Goal: Check status: Check status

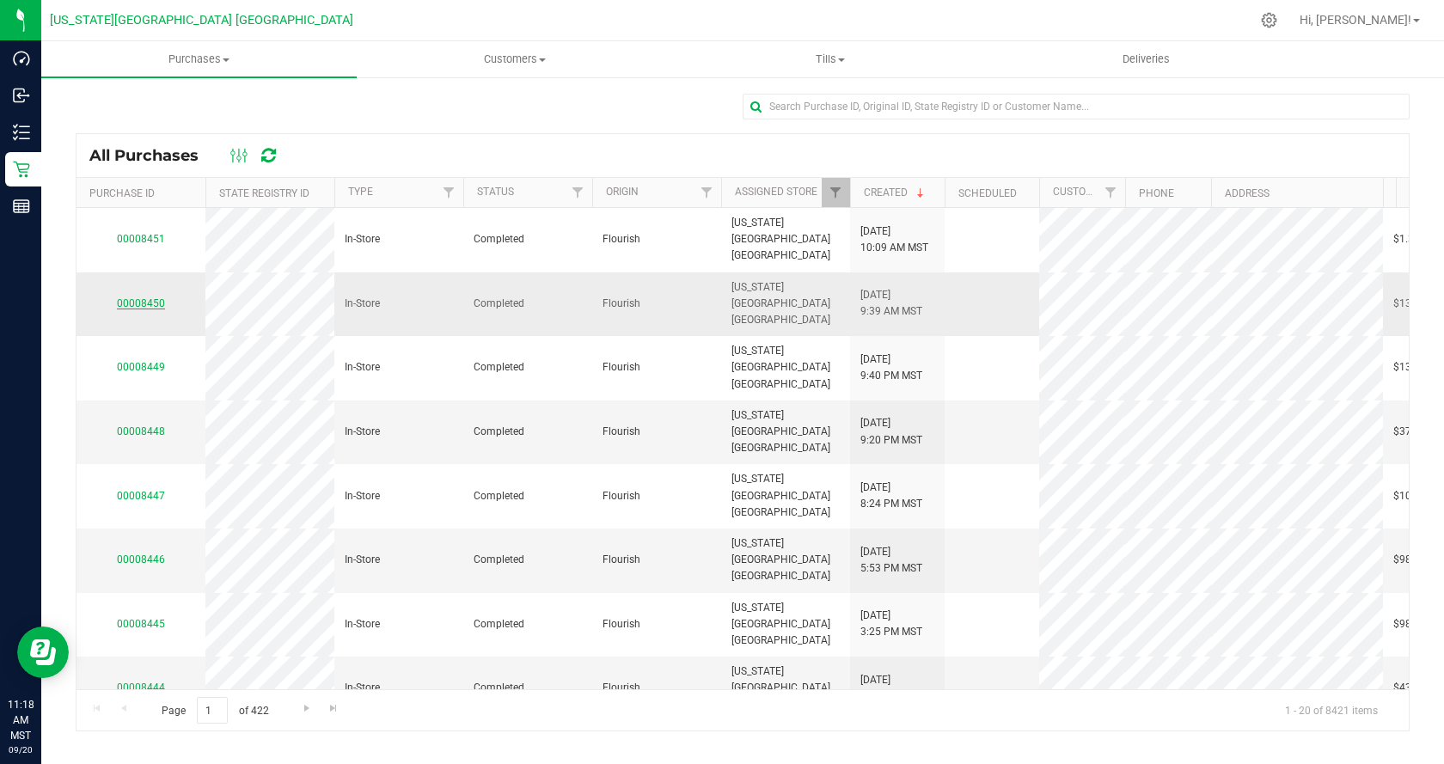
click at [132, 297] on link "00008450" at bounding box center [141, 303] width 48 height 12
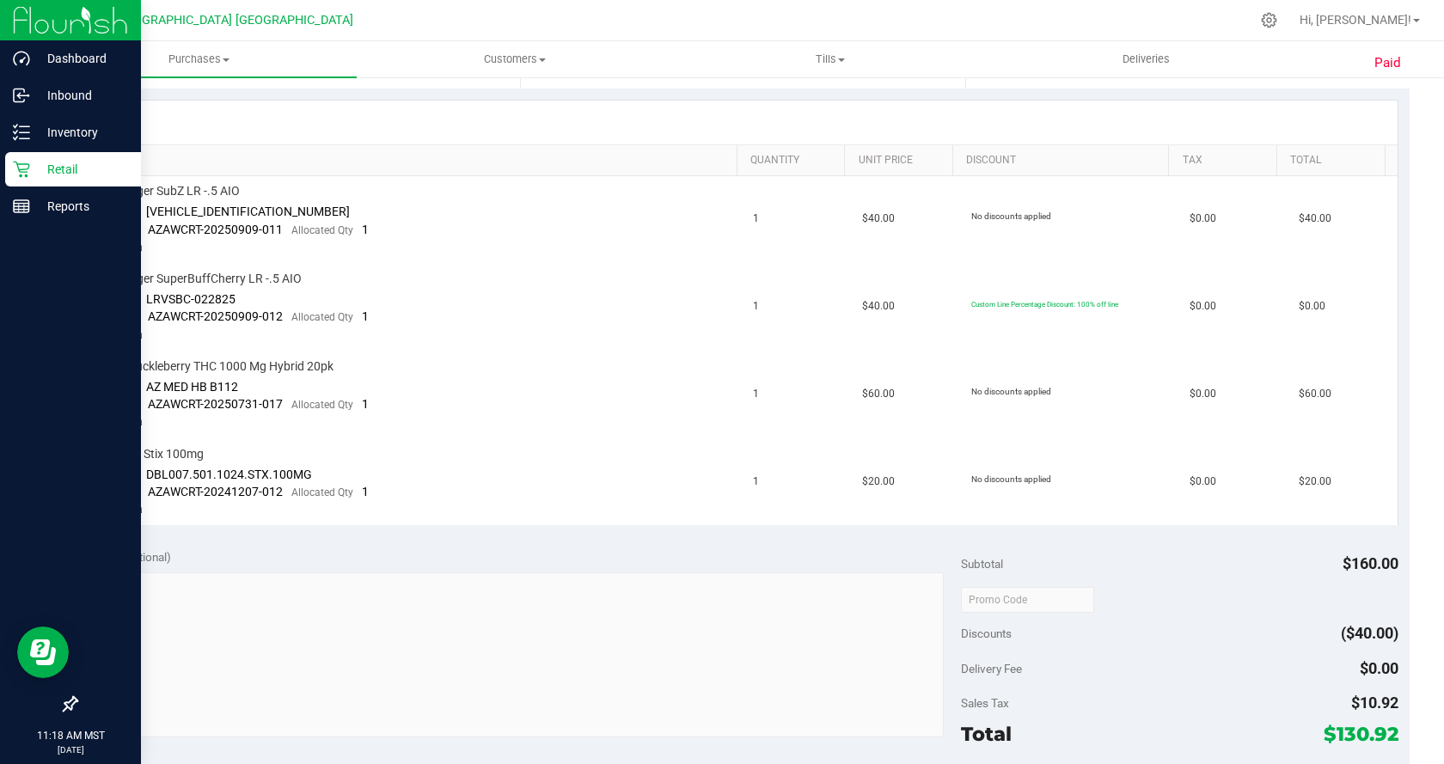
scroll to position [172, 0]
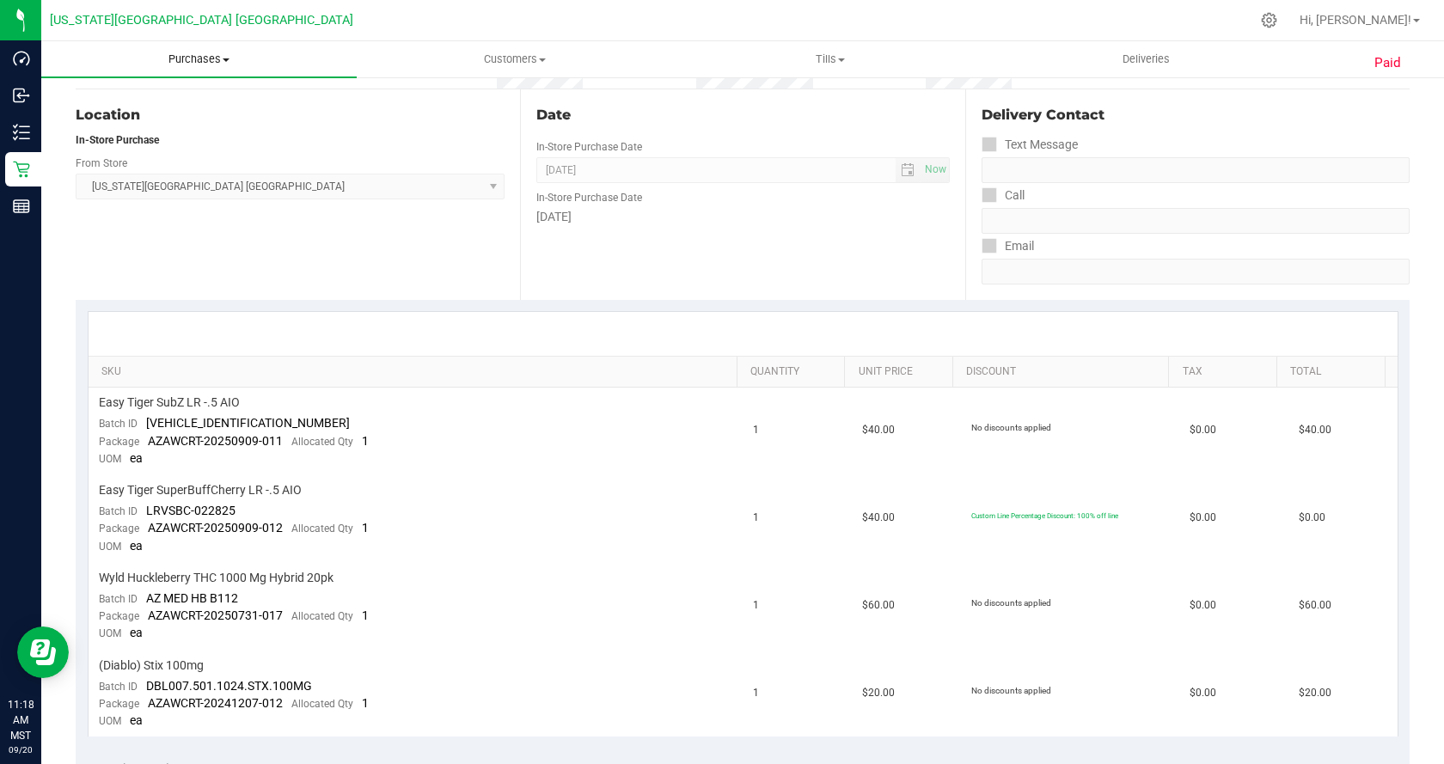
click at [210, 59] on span "Purchases" at bounding box center [199, 59] width 316 height 15
drag, startPoint x: 235, startPoint y: 56, endPoint x: 205, endPoint y: 49, distance: 30.9
click at [232, 56] on span "Purchases" at bounding box center [199, 59] width 316 height 15
click at [197, 53] on span "Purchases" at bounding box center [199, 59] width 316 height 15
click at [180, 141] on li "All purchases" at bounding box center [199, 145] width 316 height 21
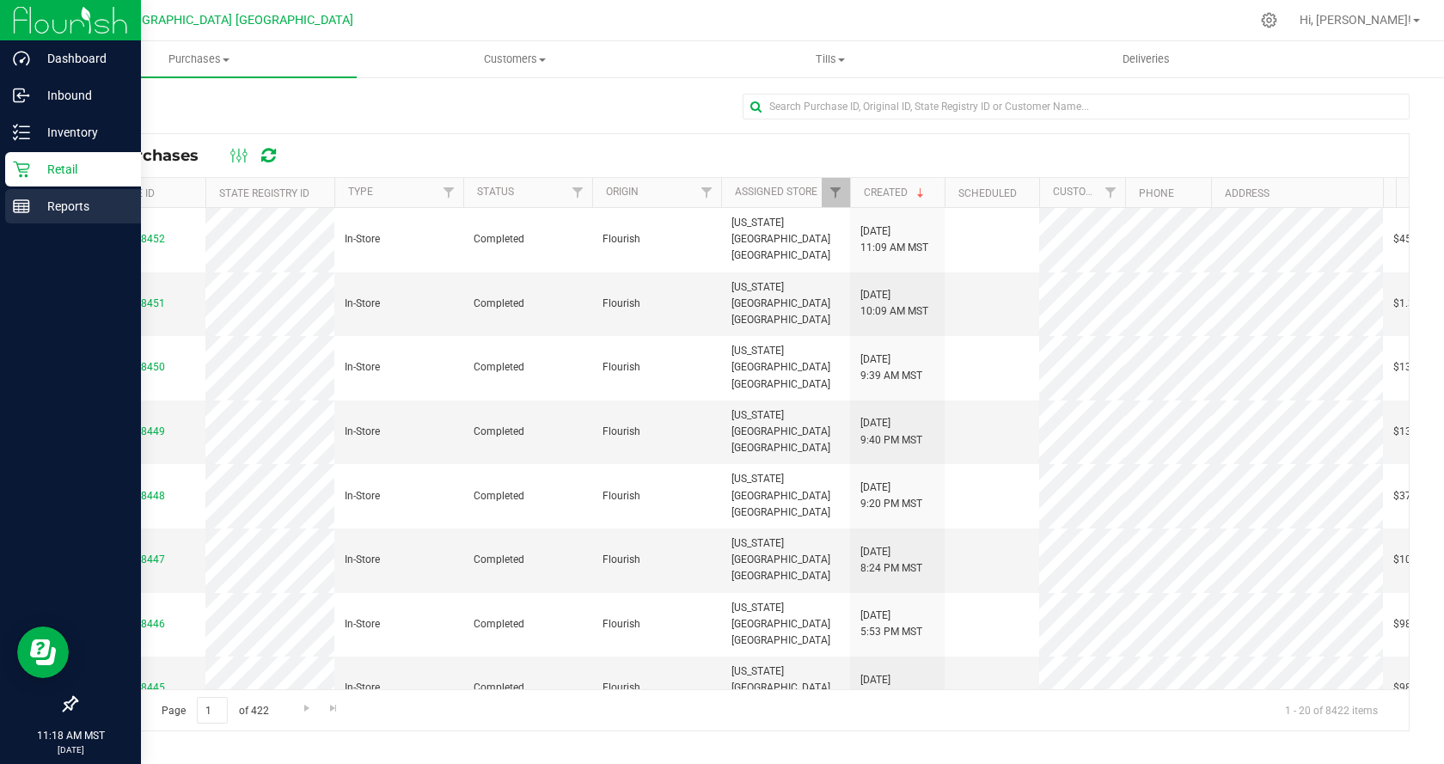
click at [83, 205] on p "Reports" at bounding box center [81, 206] width 103 height 21
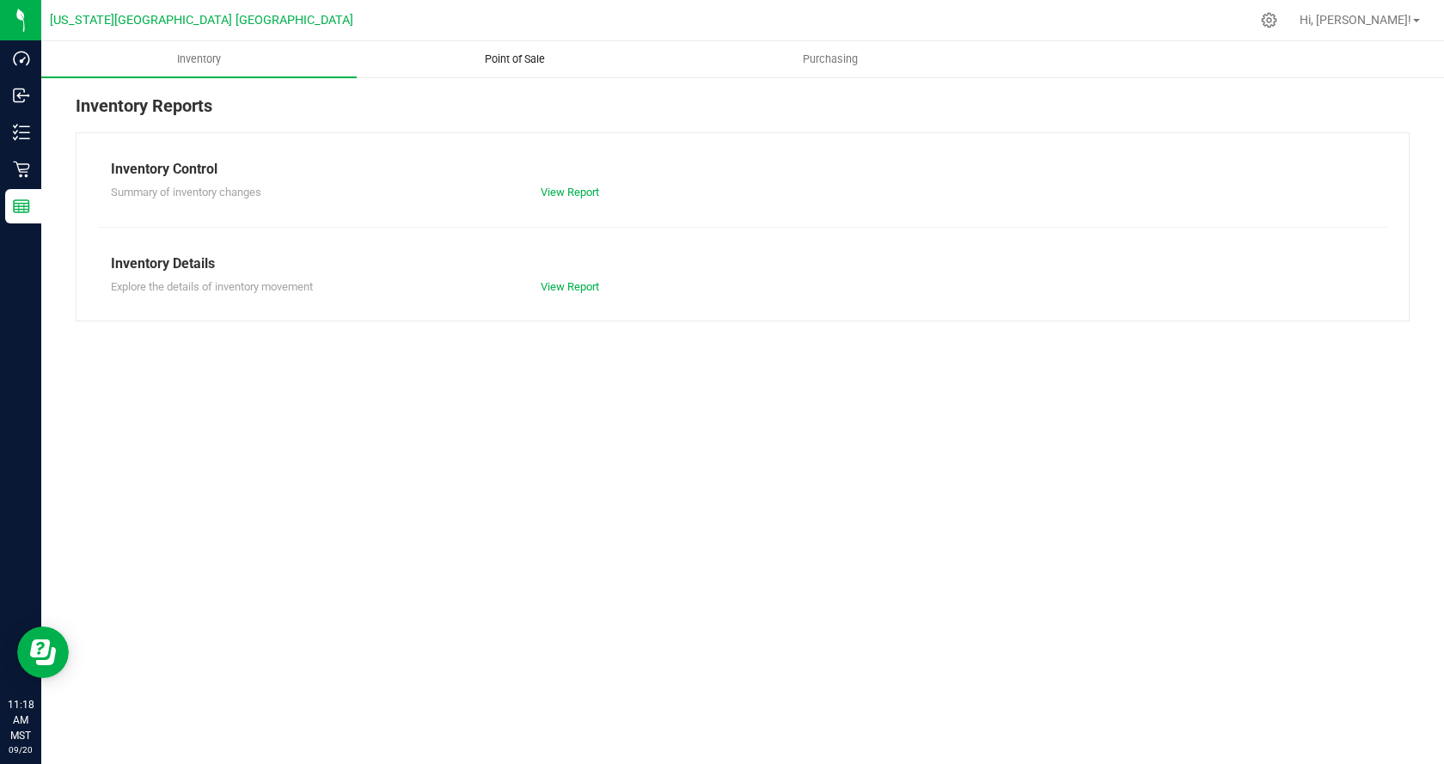
click at [462, 59] on span "Point of Sale" at bounding box center [515, 59] width 107 height 15
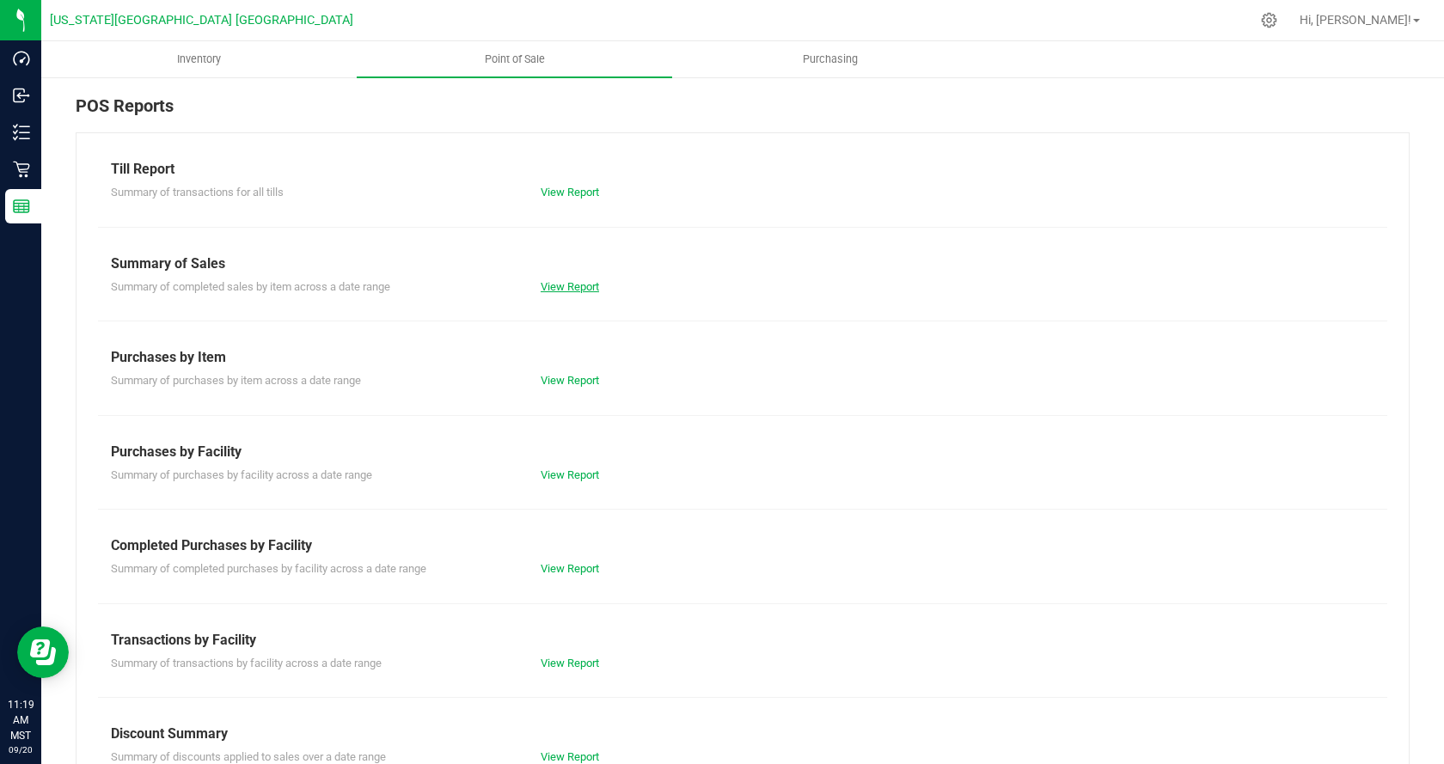
click at [575, 280] on link "View Report" at bounding box center [570, 286] width 58 height 13
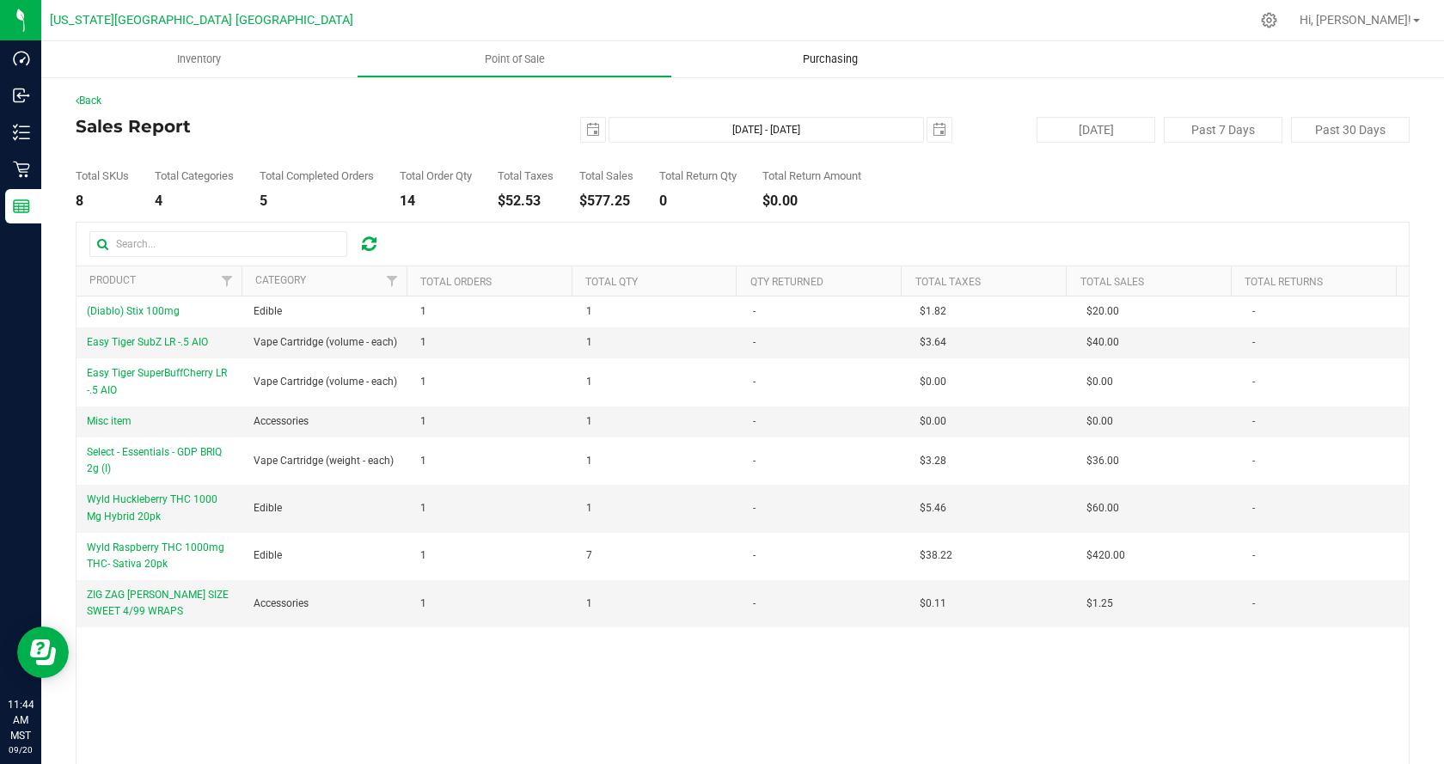
click at [812, 66] on span "Purchasing" at bounding box center [830, 59] width 101 height 15
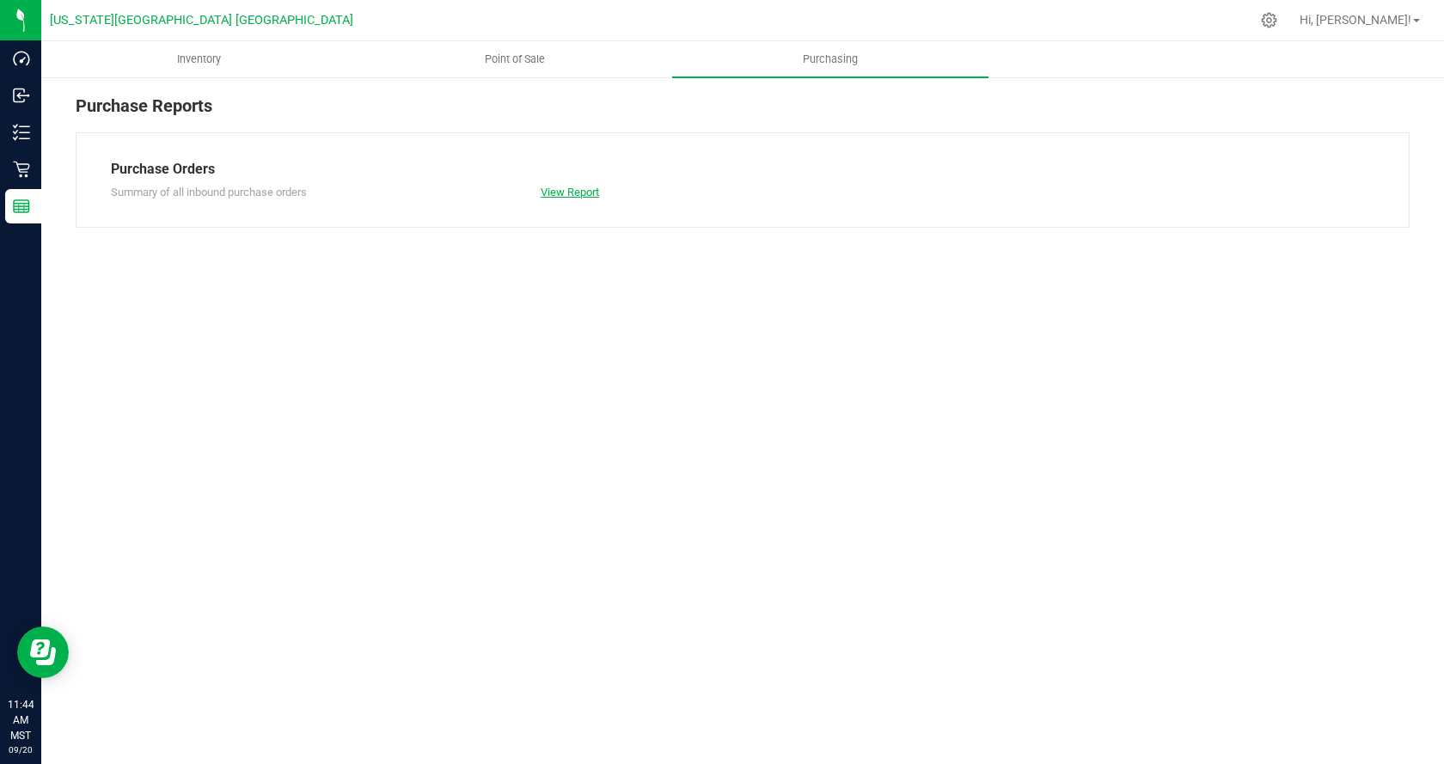
click at [577, 190] on link "View Report" at bounding box center [570, 192] width 58 height 13
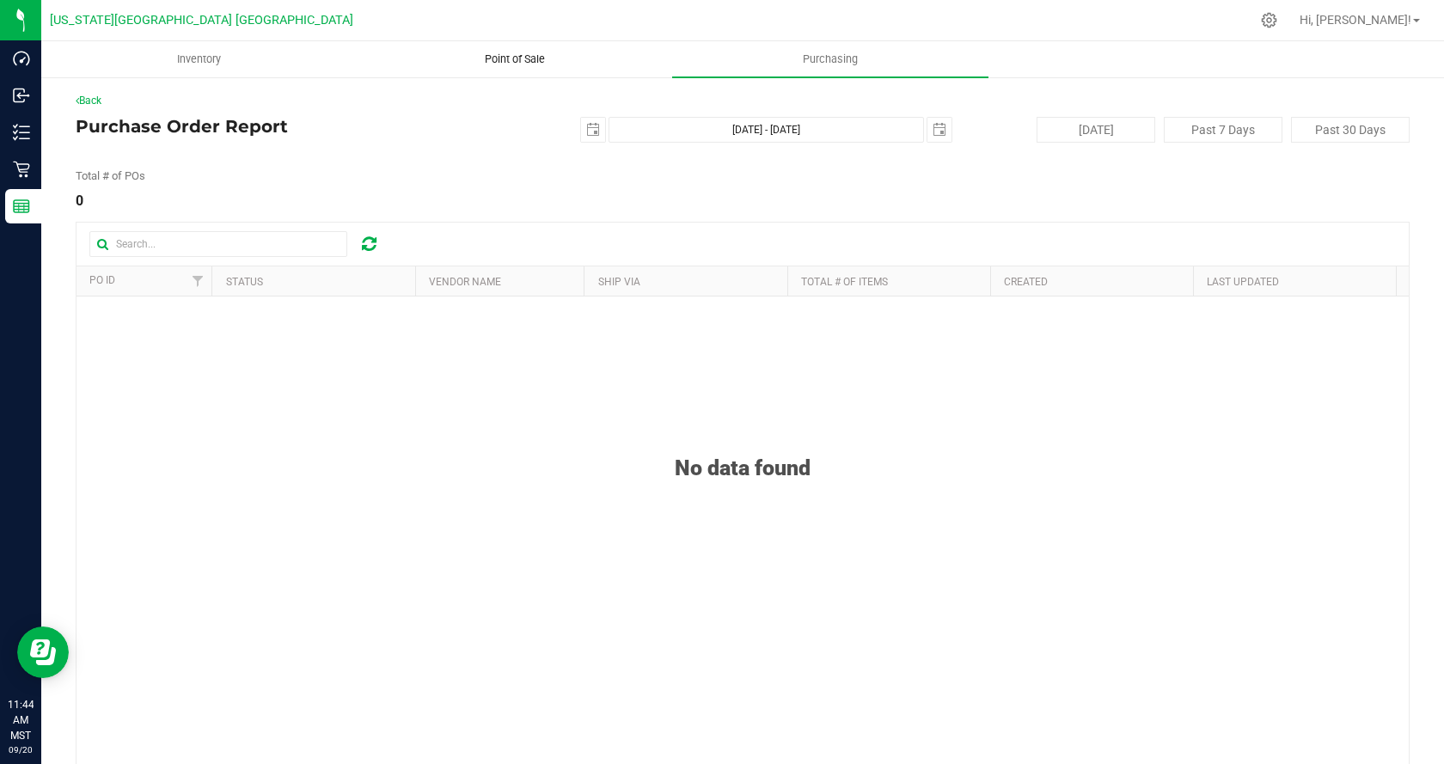
click at [531, 59] on span "Point of Sale" at bounding box center [515, 59] width 107 height 15
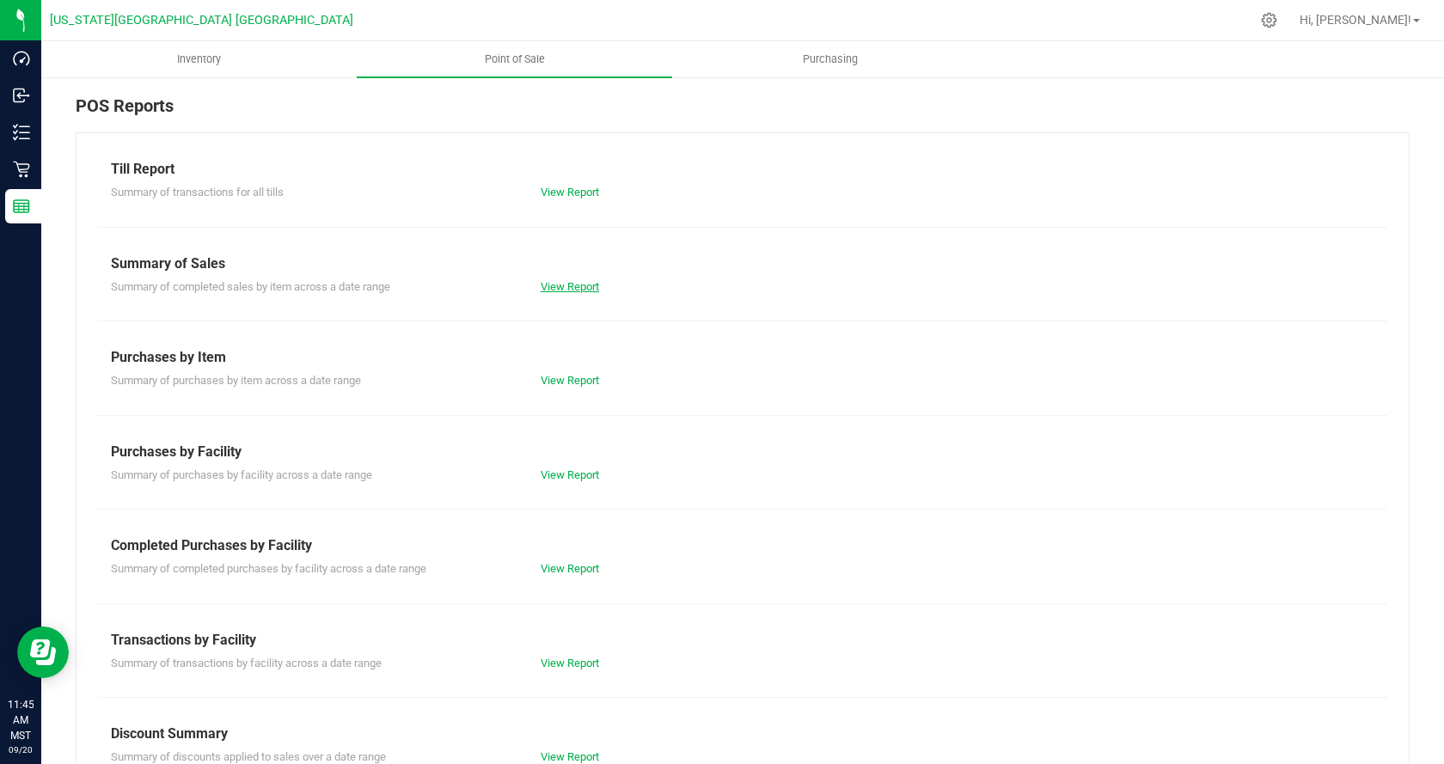
click at [556, 284] on link "View Report" at bounding box center [570, 286] width 58 height 13
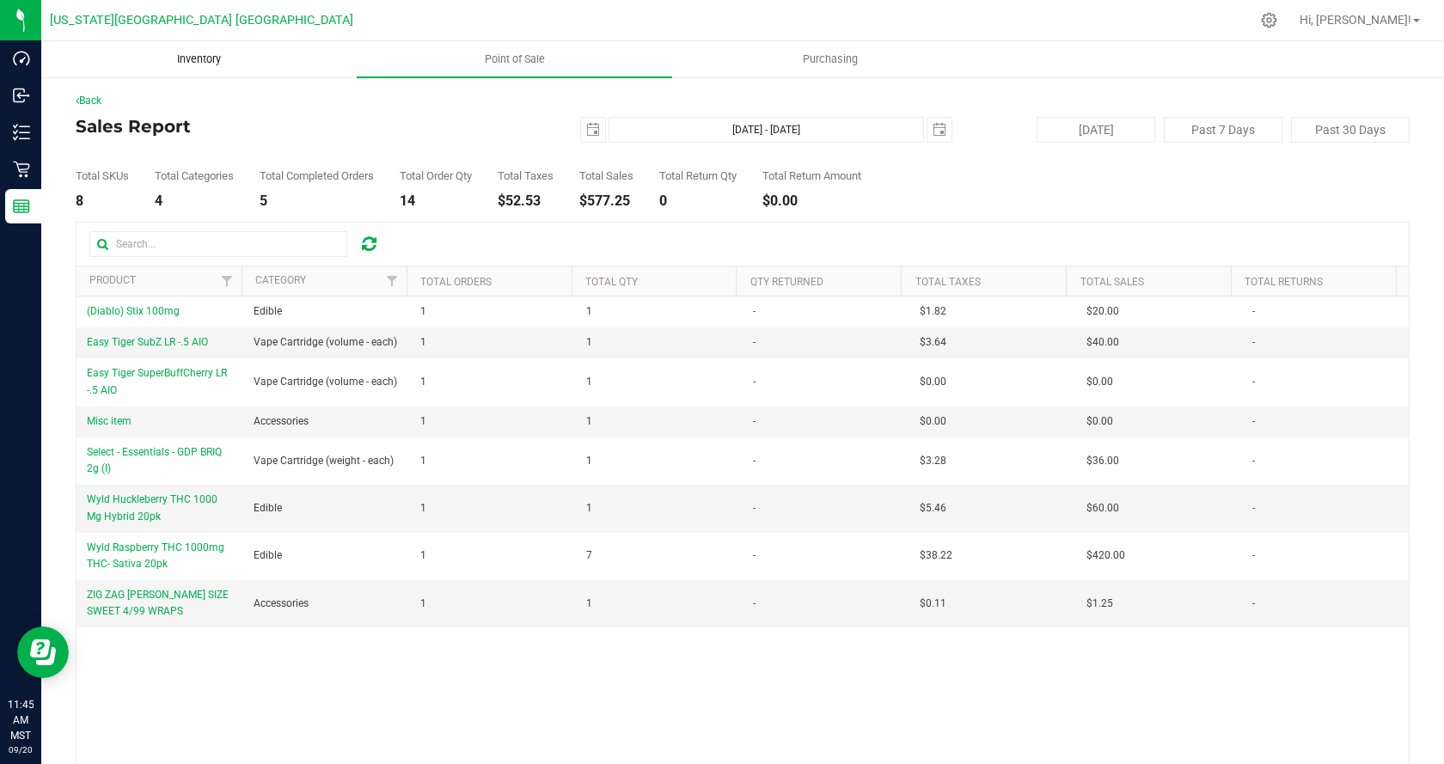
click at [213, 63] on span "Inventory" at bounding box center [199, 59] width 90 height 15
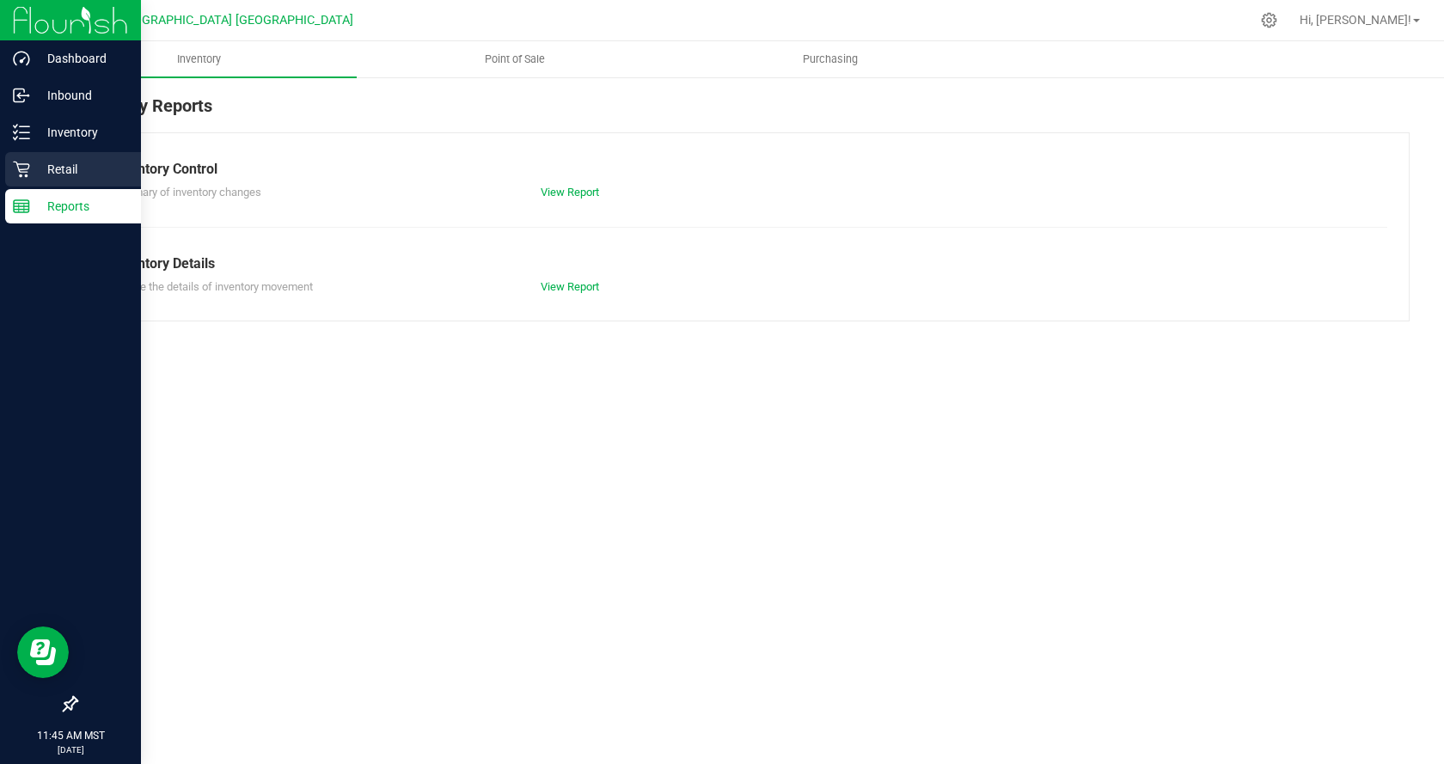
click at [42, 161] on p "Retail" at bounding box center [81, 169] width 103 height 21
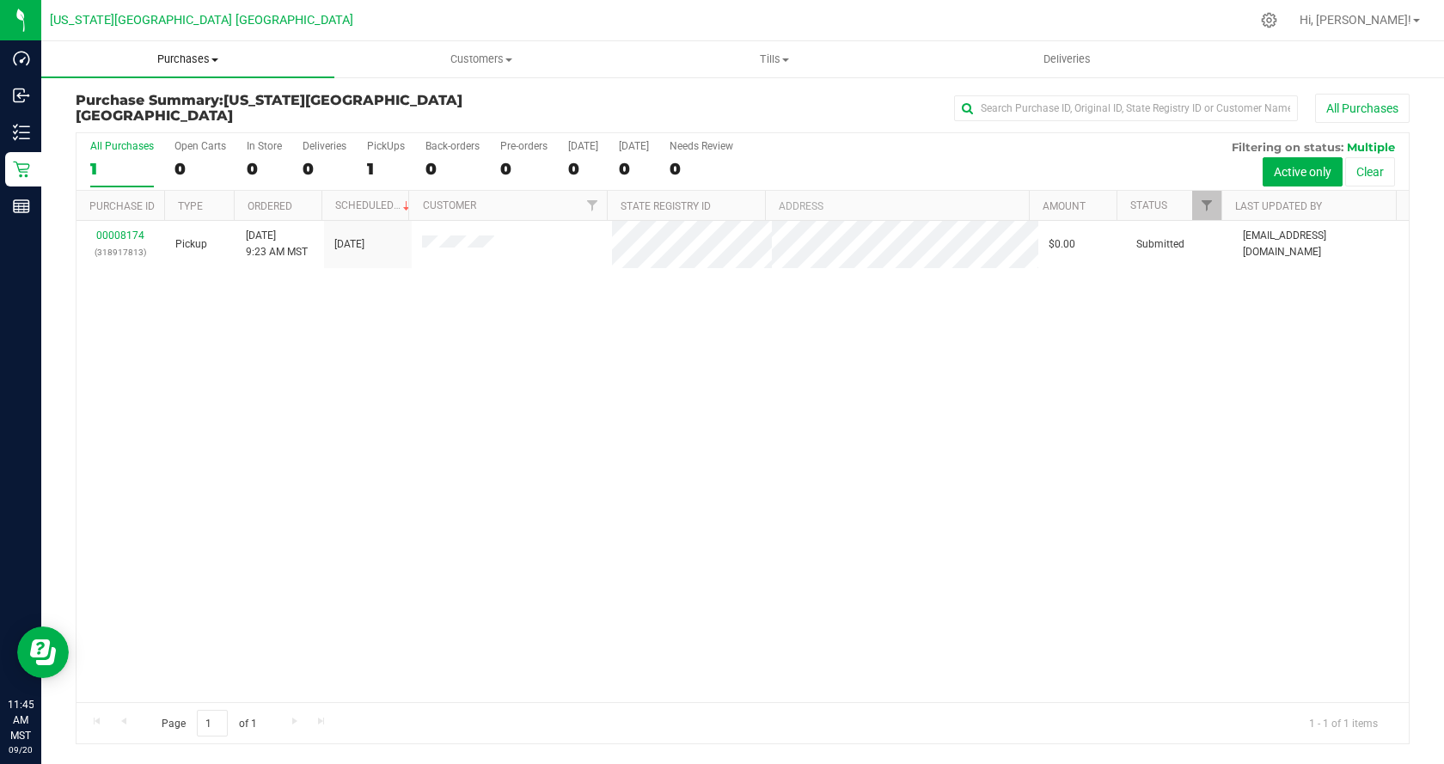
click at [193, 60] on span "Purchases" at bounding box center [187, 59] width 293 height 15
click at [166, 147] on li "All purchases" at bounding box center [187, 145] width 293 height 21
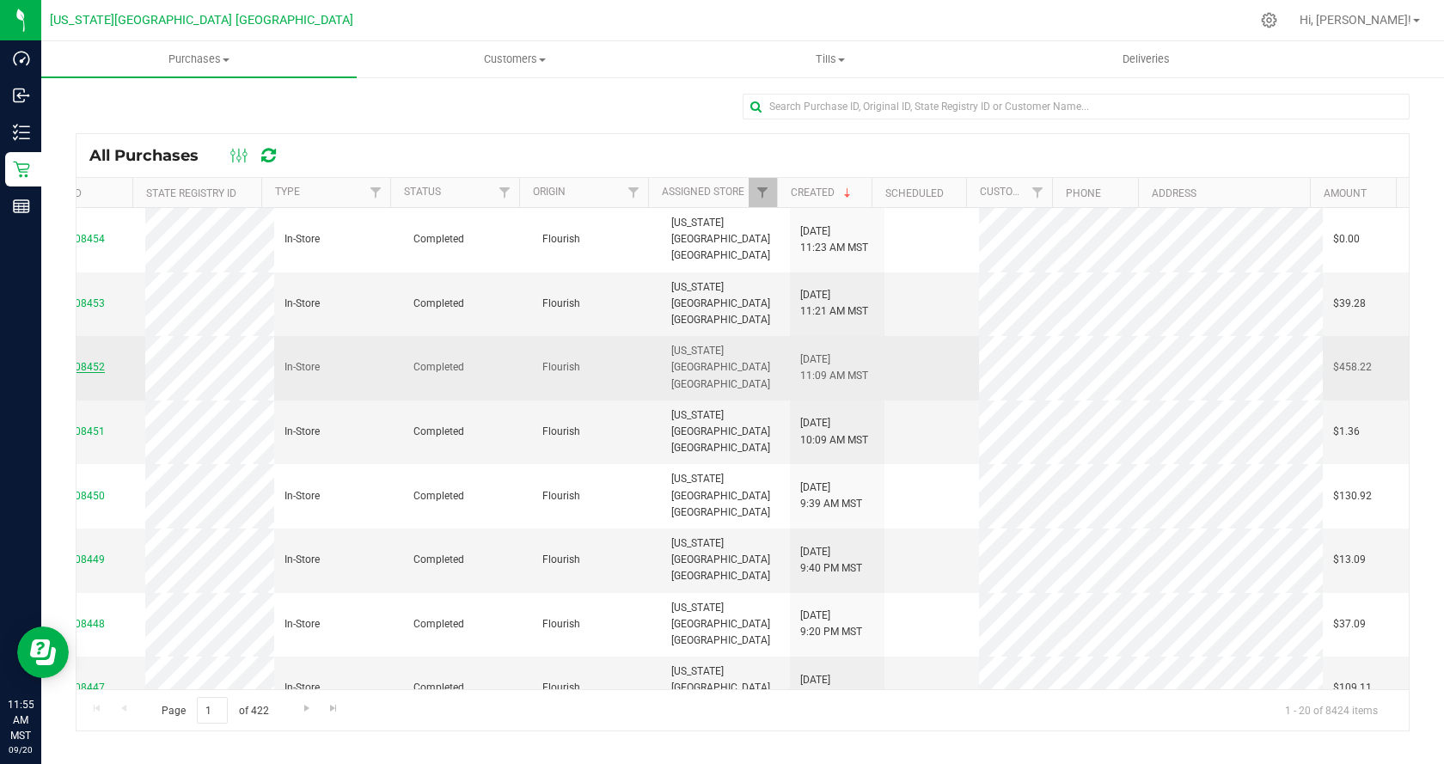
click at [83, 361] on link "00008452" at bounding box center [81, 367] width 48 height 12
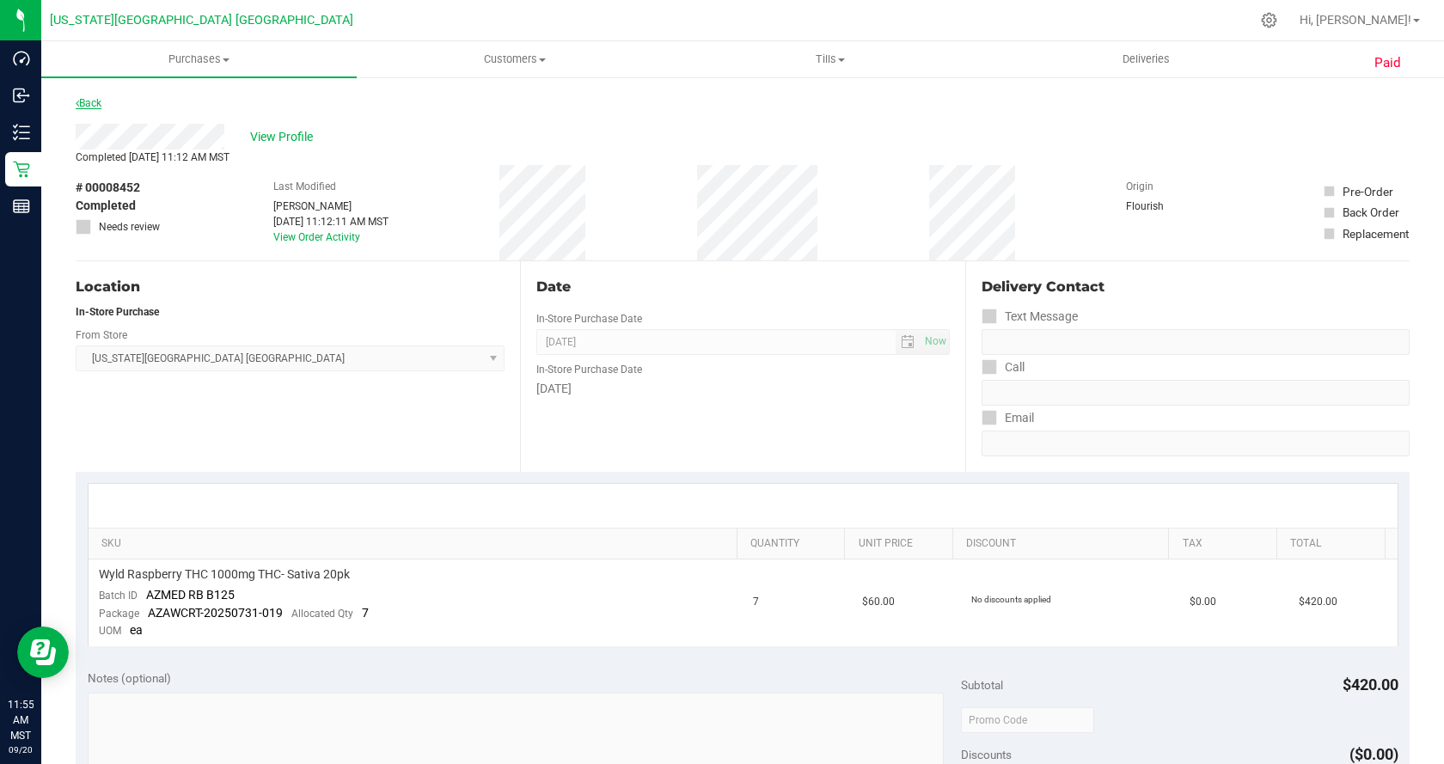
click at [96, 97] on link "Back" at bounding box center [89, 103] width 26 height 12
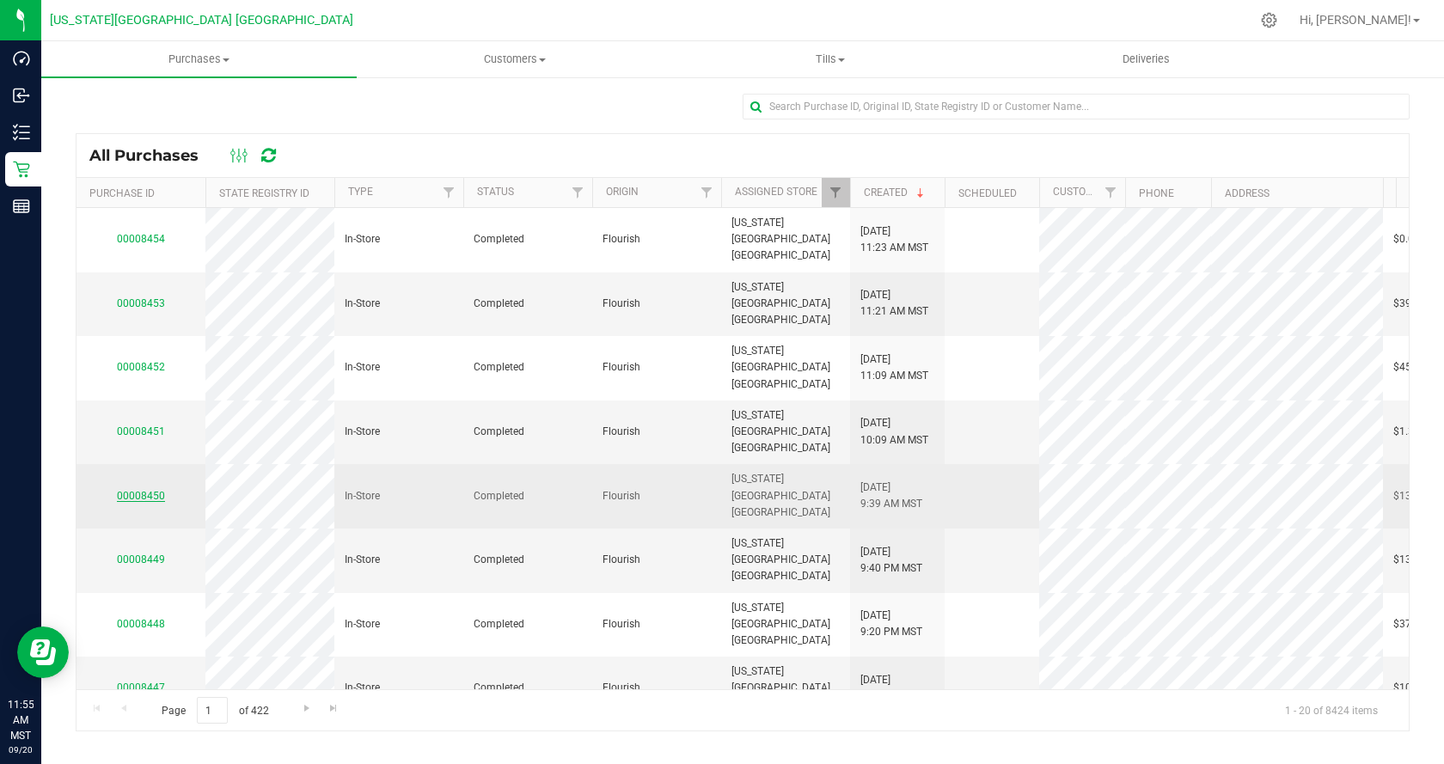
click at [138, 490] on link "00008450" at bounding box center [141, 496] width 48 height 12
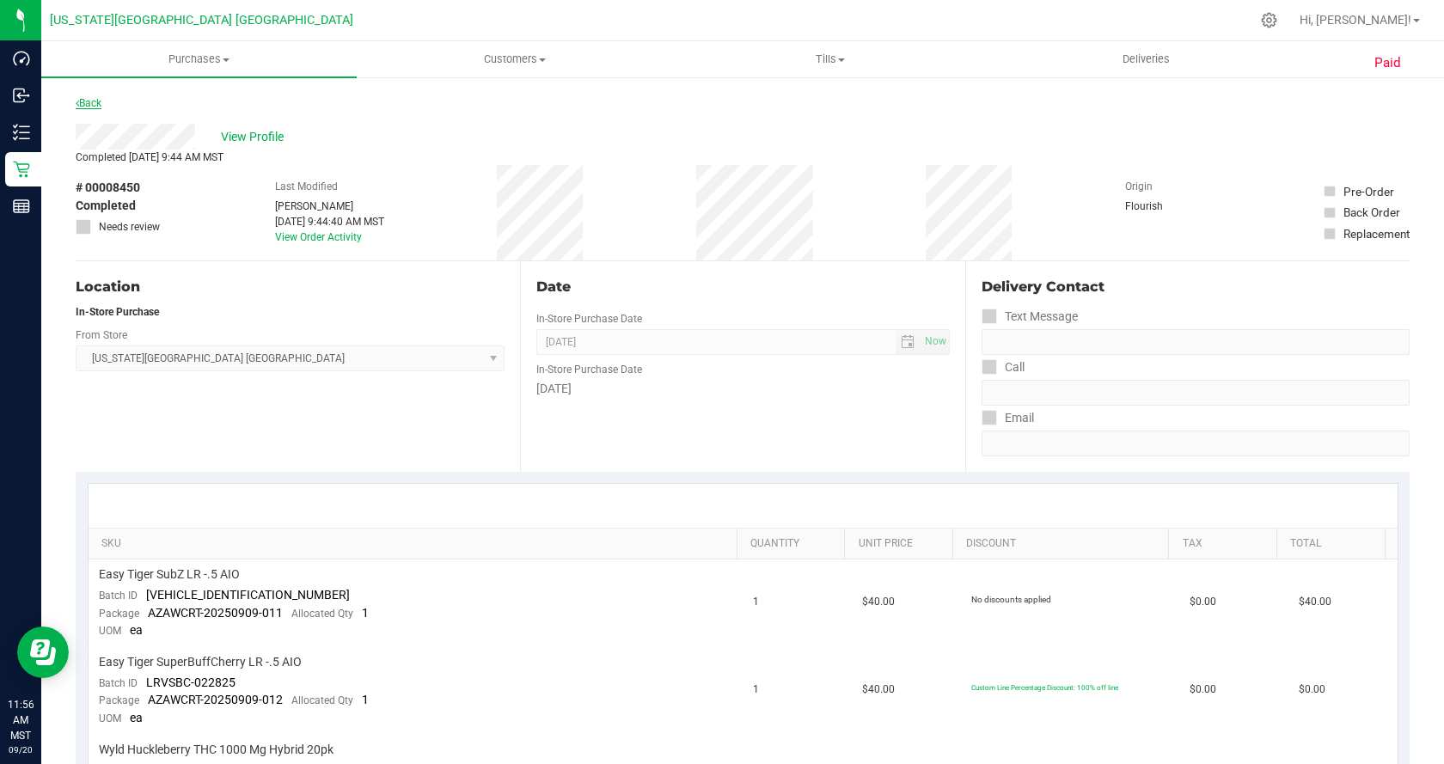
click at [94, 100] on link "Back" at bounding box center [89, 103] width 26 height 12
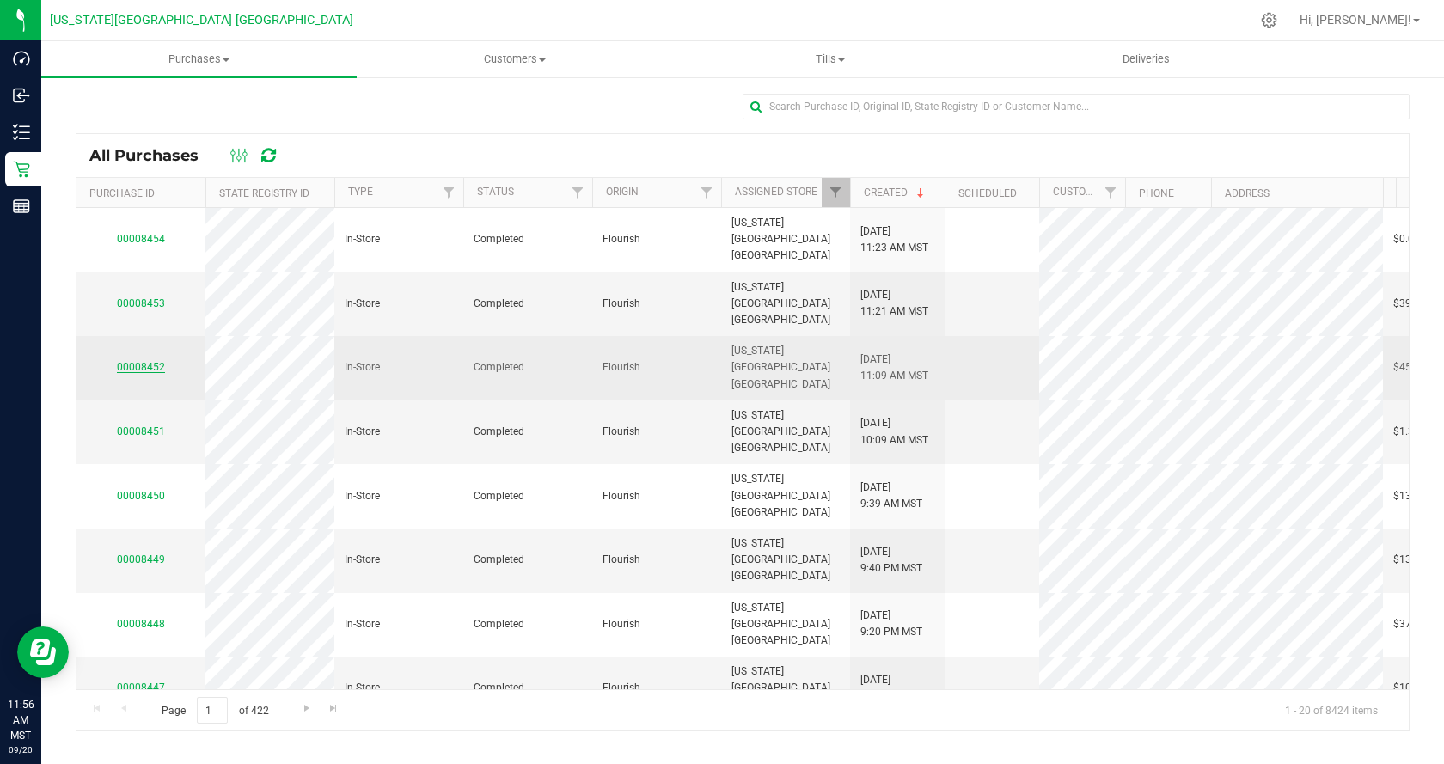
click at [147, 361] on link "00008452" at bounding box center [141, 367] width 48 height 12
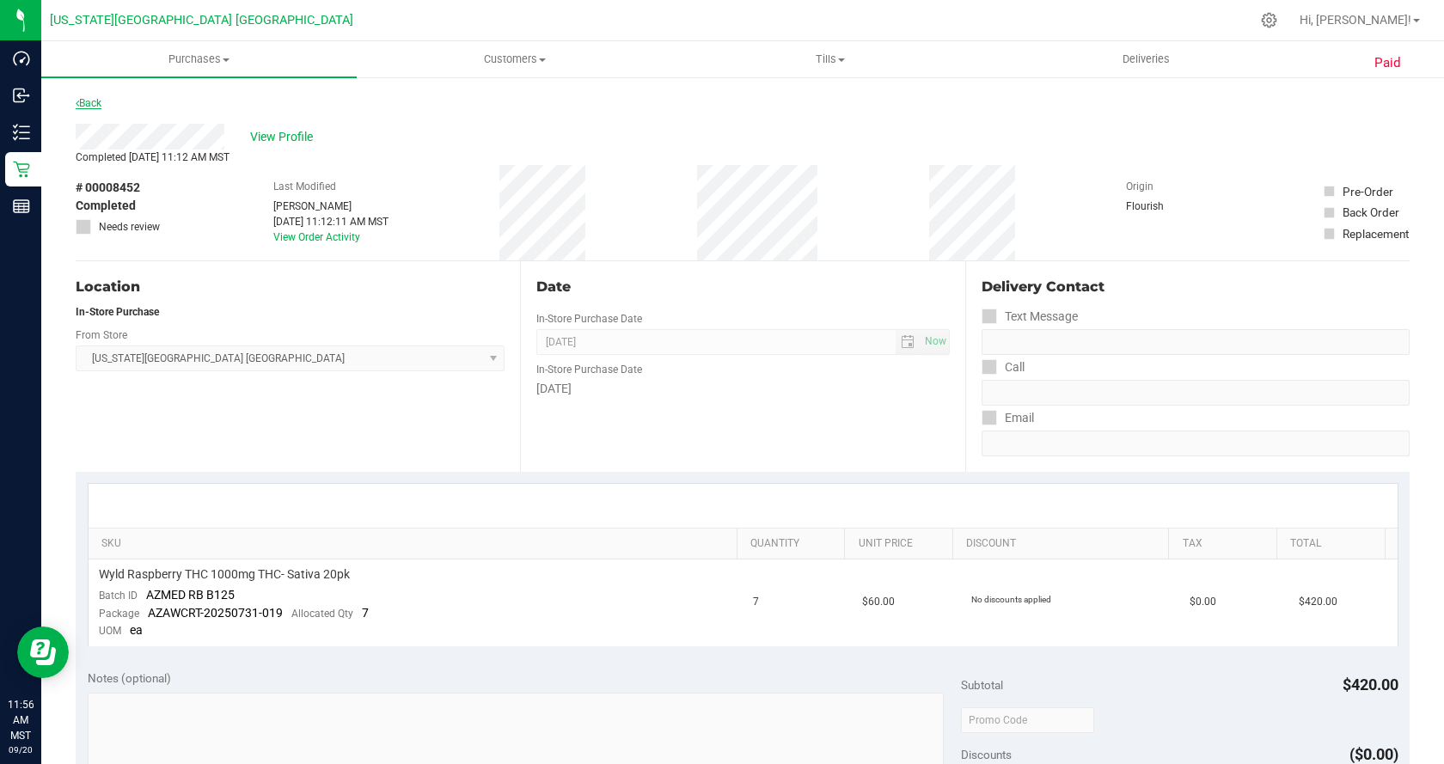
click at [100, 99] on link "Back" at bounding box center [89, 103] width 26 height 12
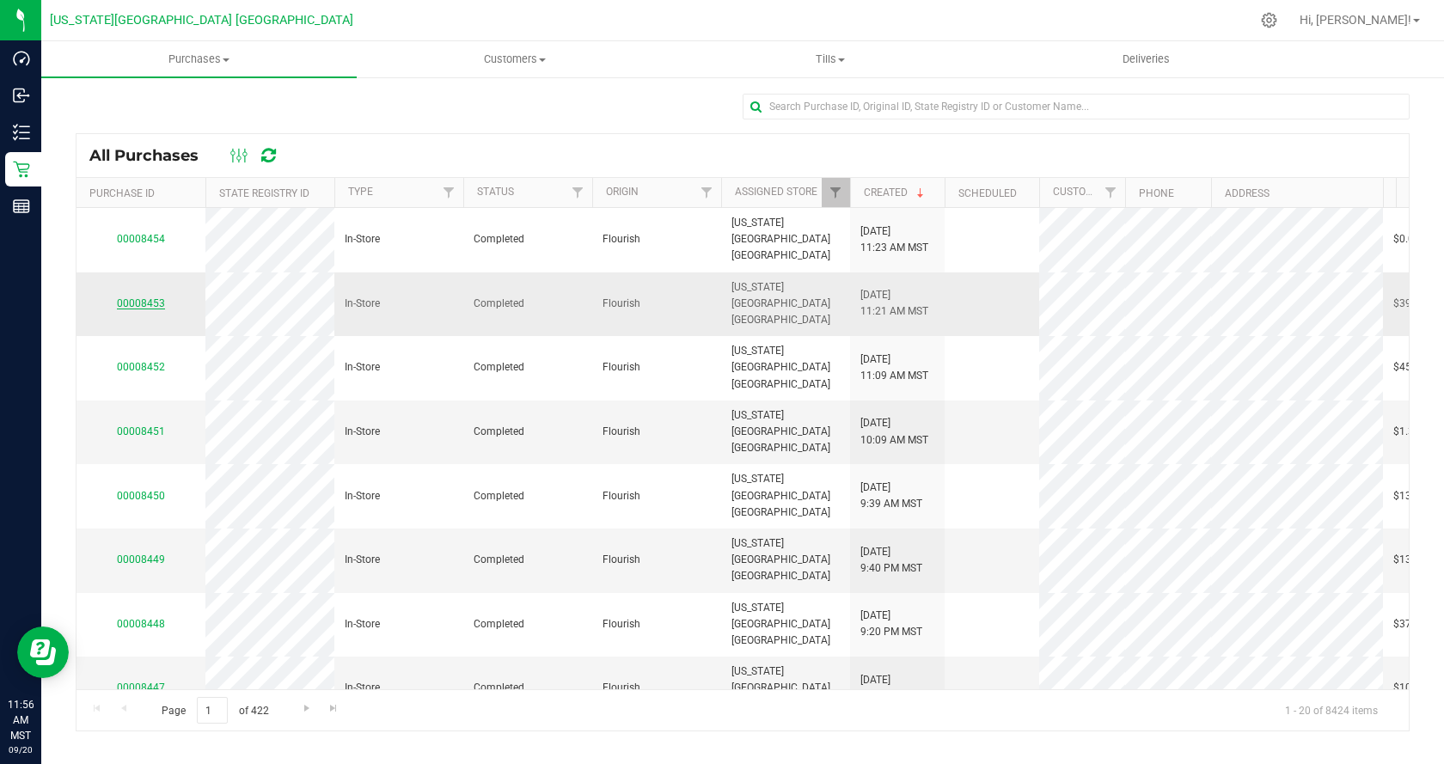
click at [149, 297] on link "00008453" at bounding box center [141, 303] width 48 height 12
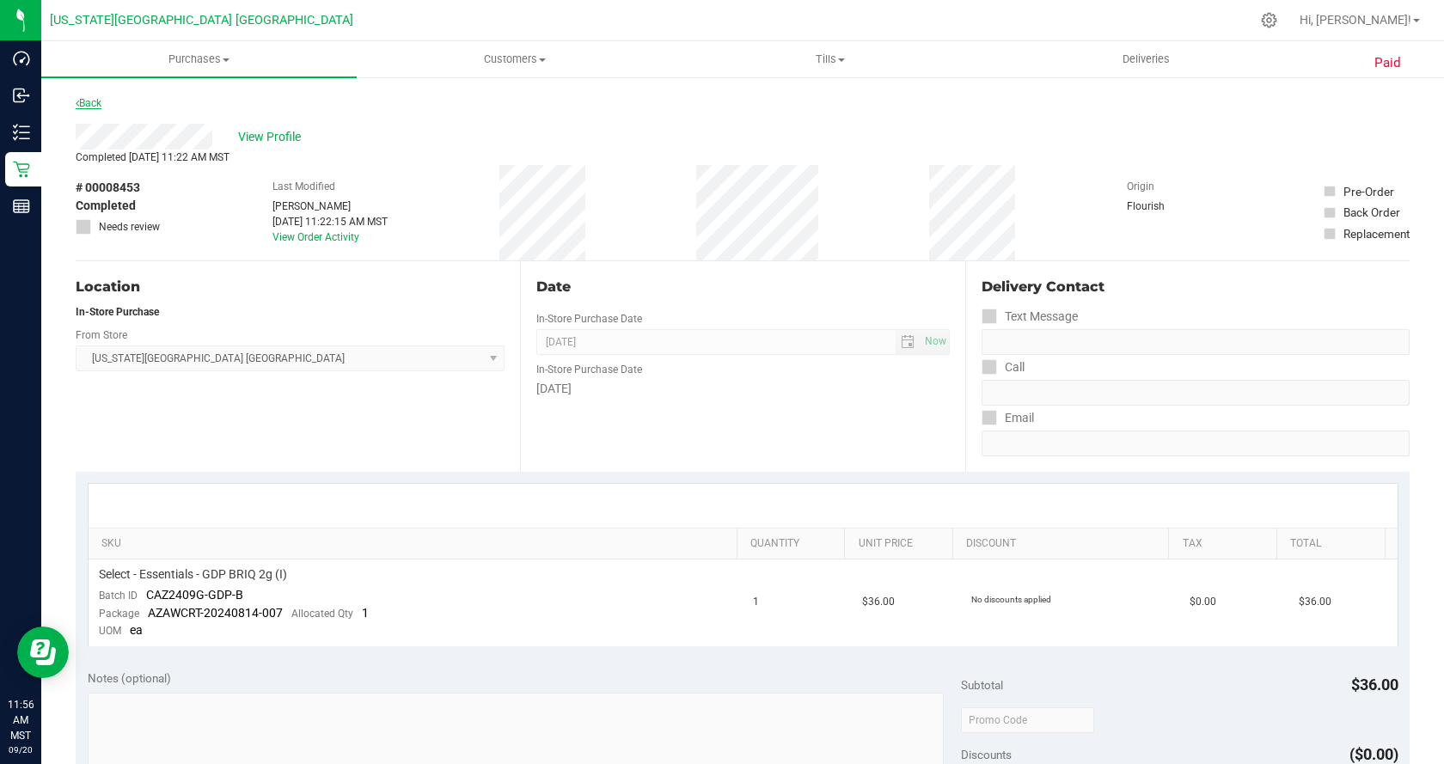
click at [96, 106] on link "Back" at bounding box center [89, 103] width 26 height 12
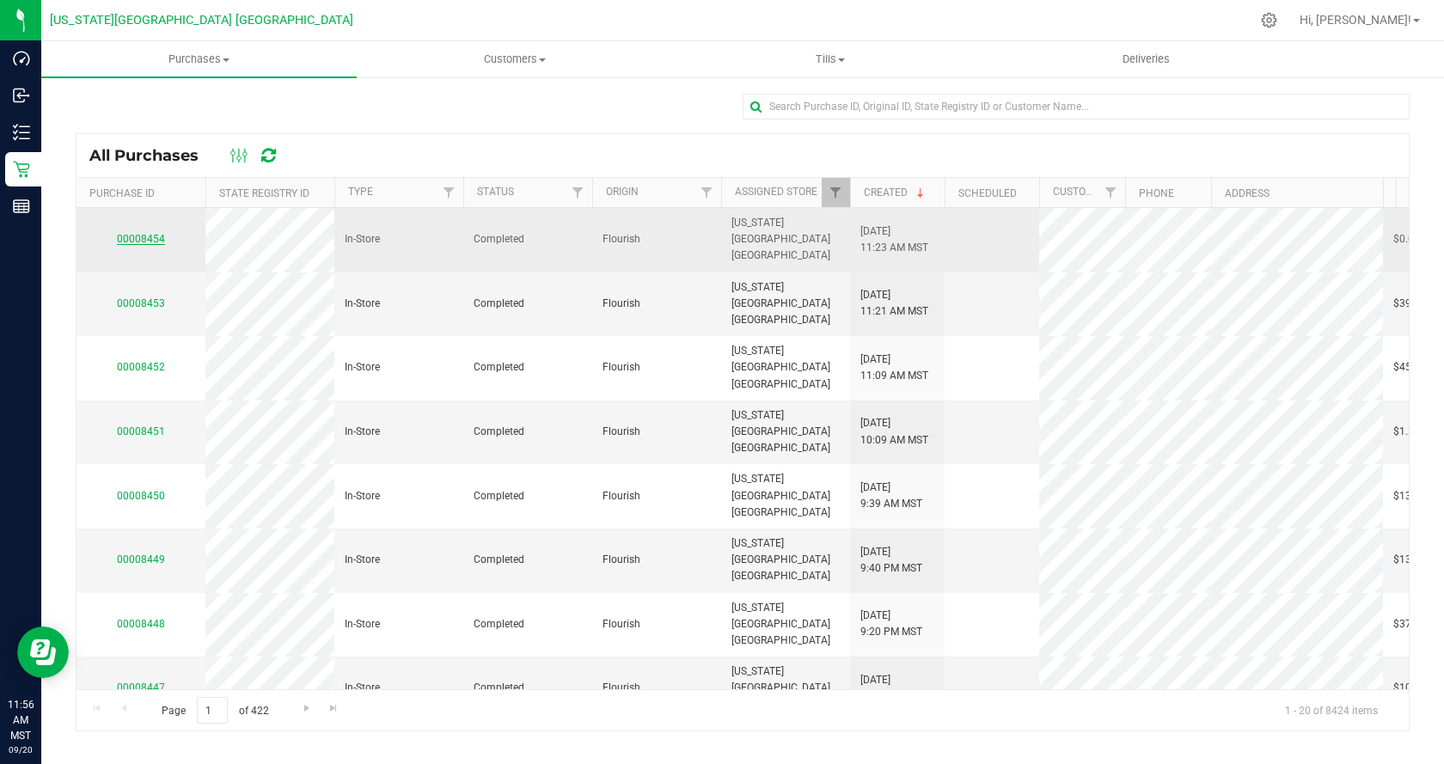
click at [158, 233] on link "00008454" at bounding box center [141, 239] width 48 height 12
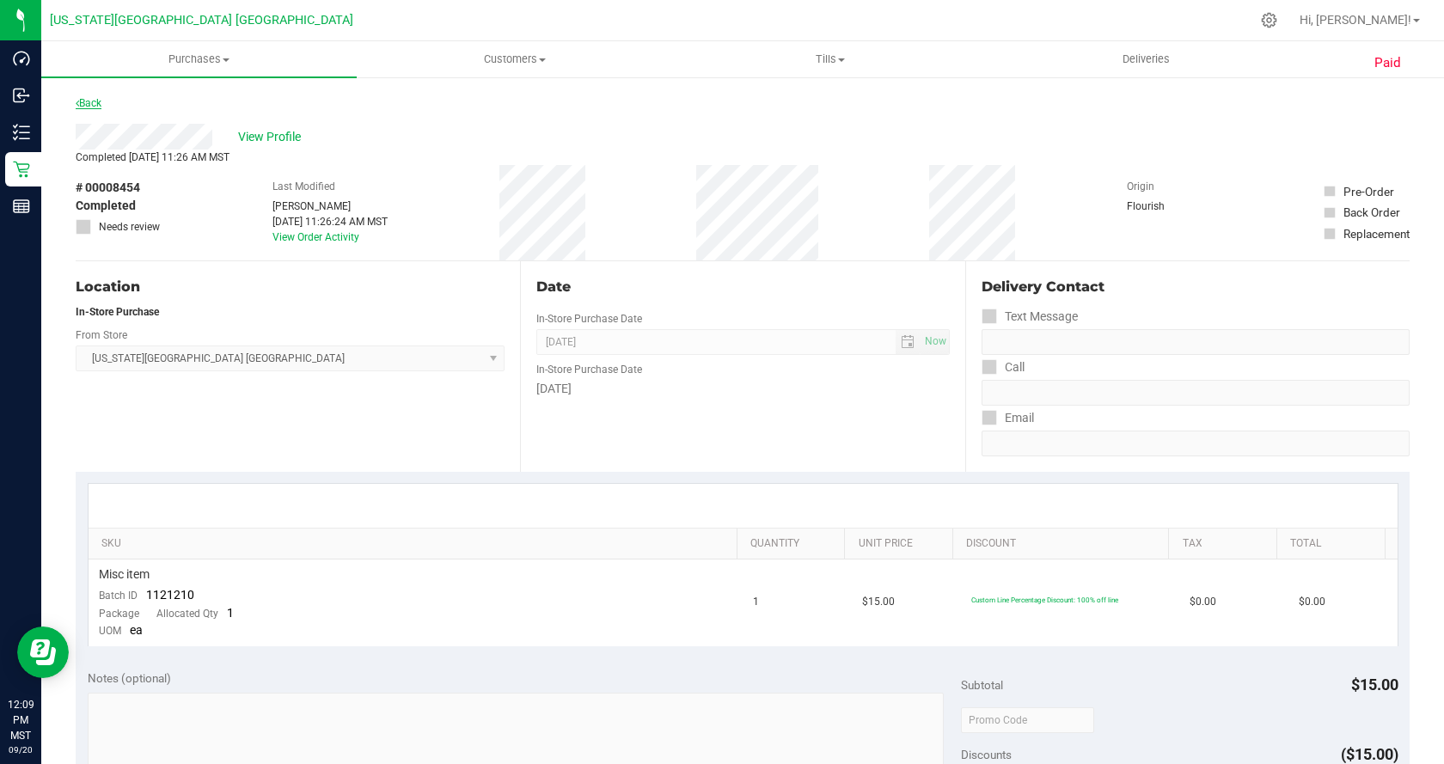
click at [92, 105] on link "Back" at bounding box center [89, 103] width 26 height 12
